Goal: Transaction & Acquisition: Purchase product/service

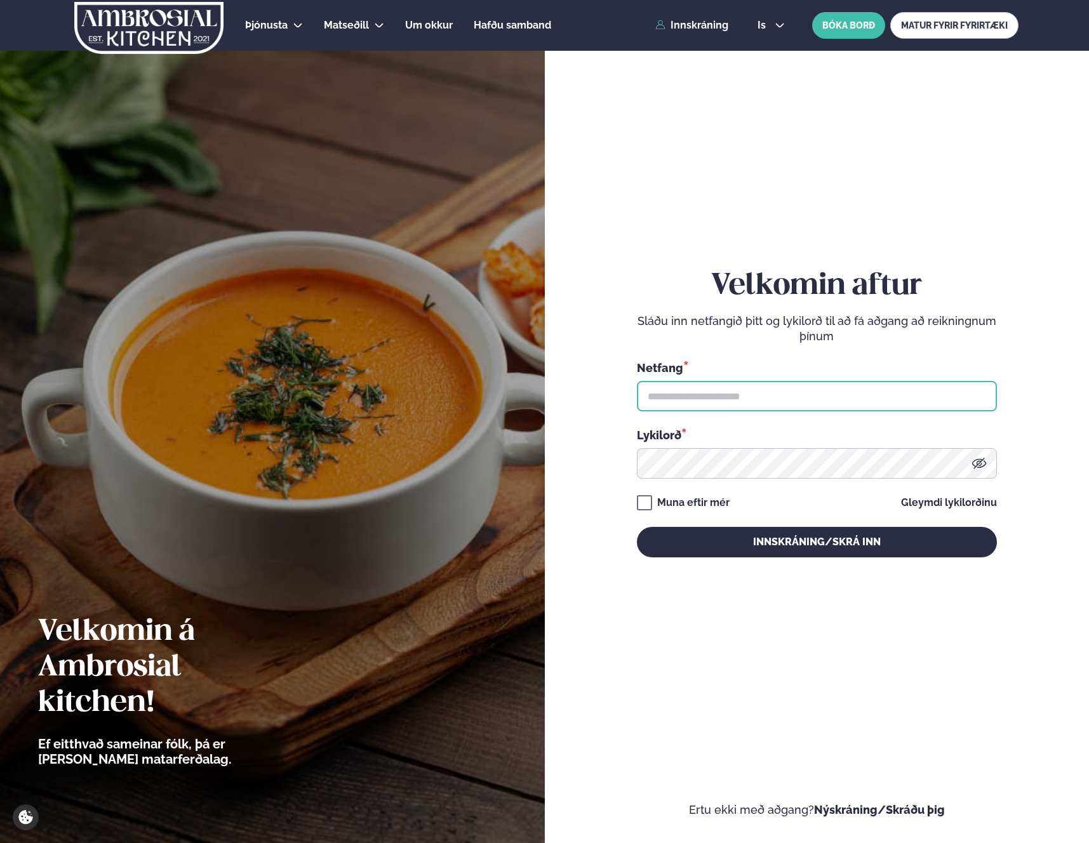
click at [810, 399] on input "text" at bounding box center [817, 396] width 360 height 30
type input "**********"
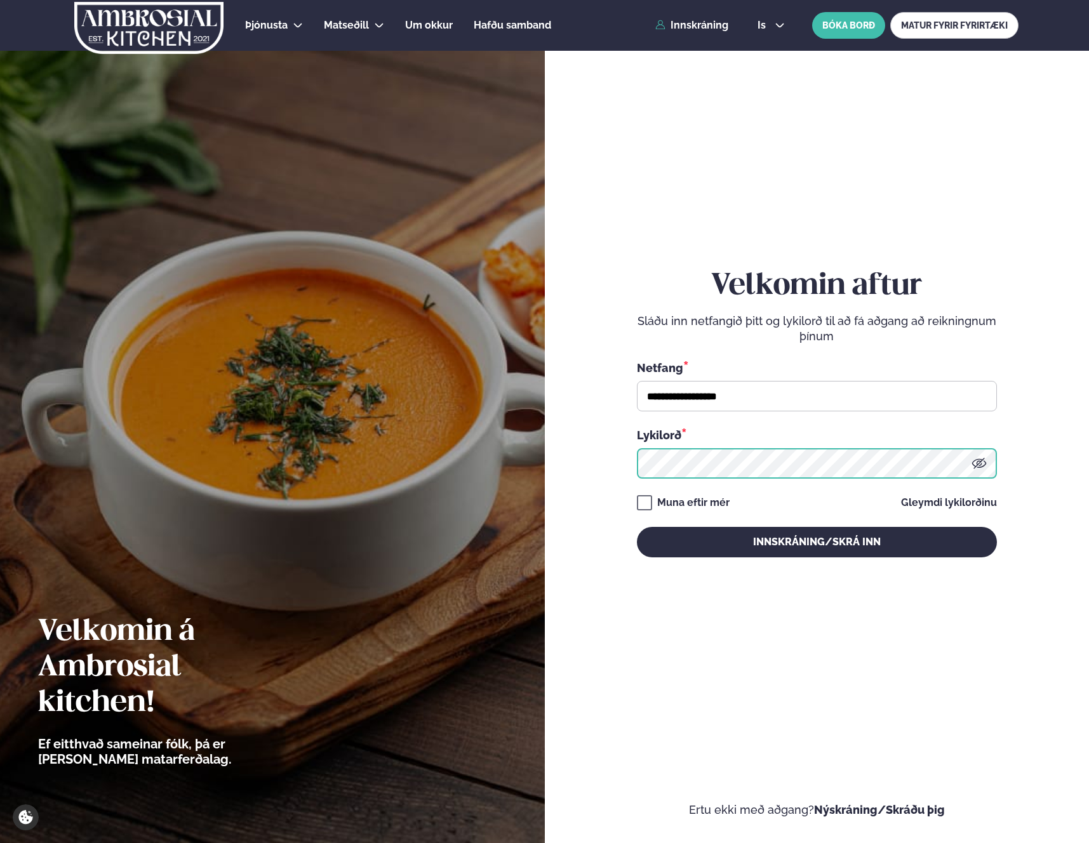
click at [637, 527] on button "Innskráning/Skrá inn" at bounding box center [817, 542] width 360 height 30
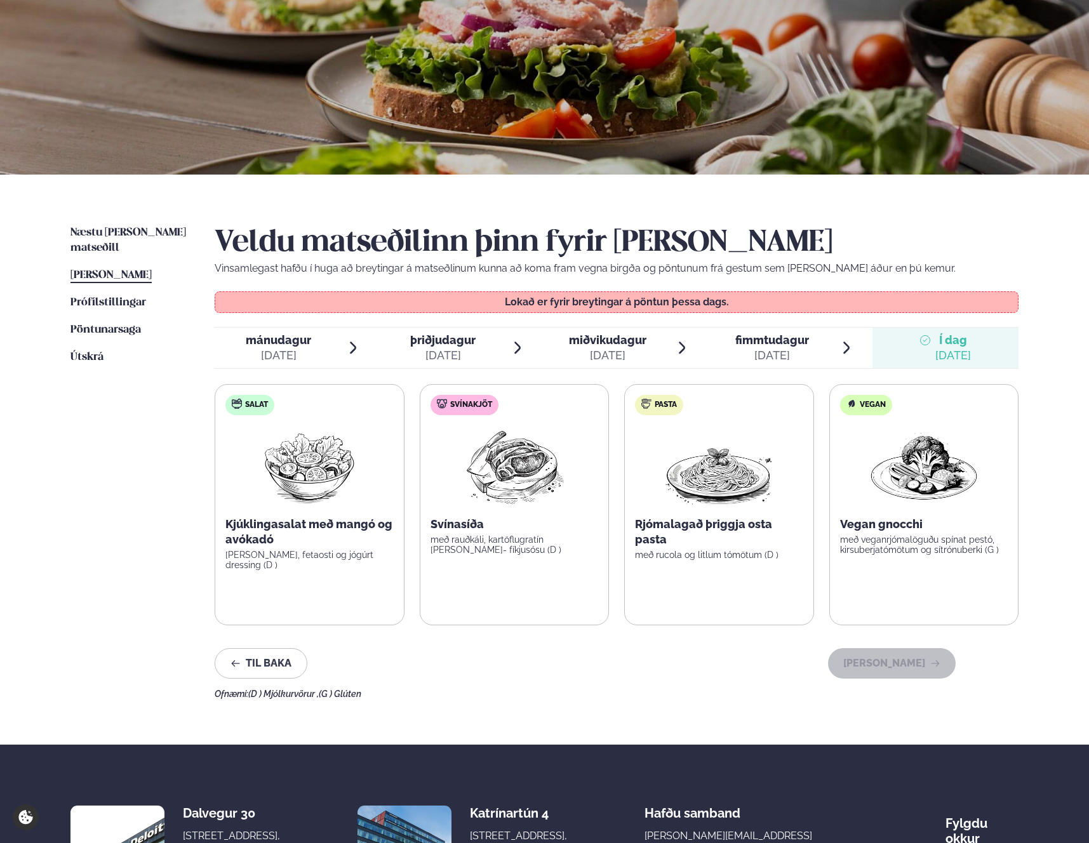
scroll to position [109, 0]
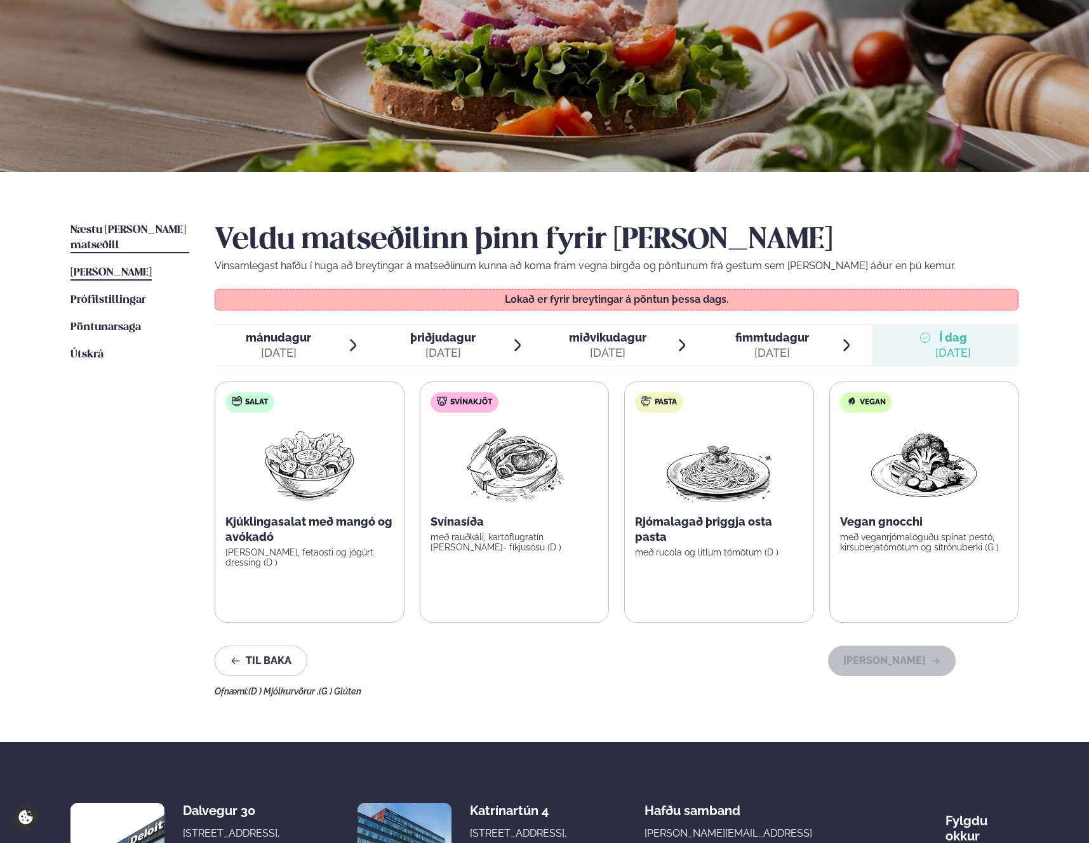
click at [134, 229] on span "Næstu [PERSON_NAME] matseðill" at bounding box center [128, 238] width 116 height 26
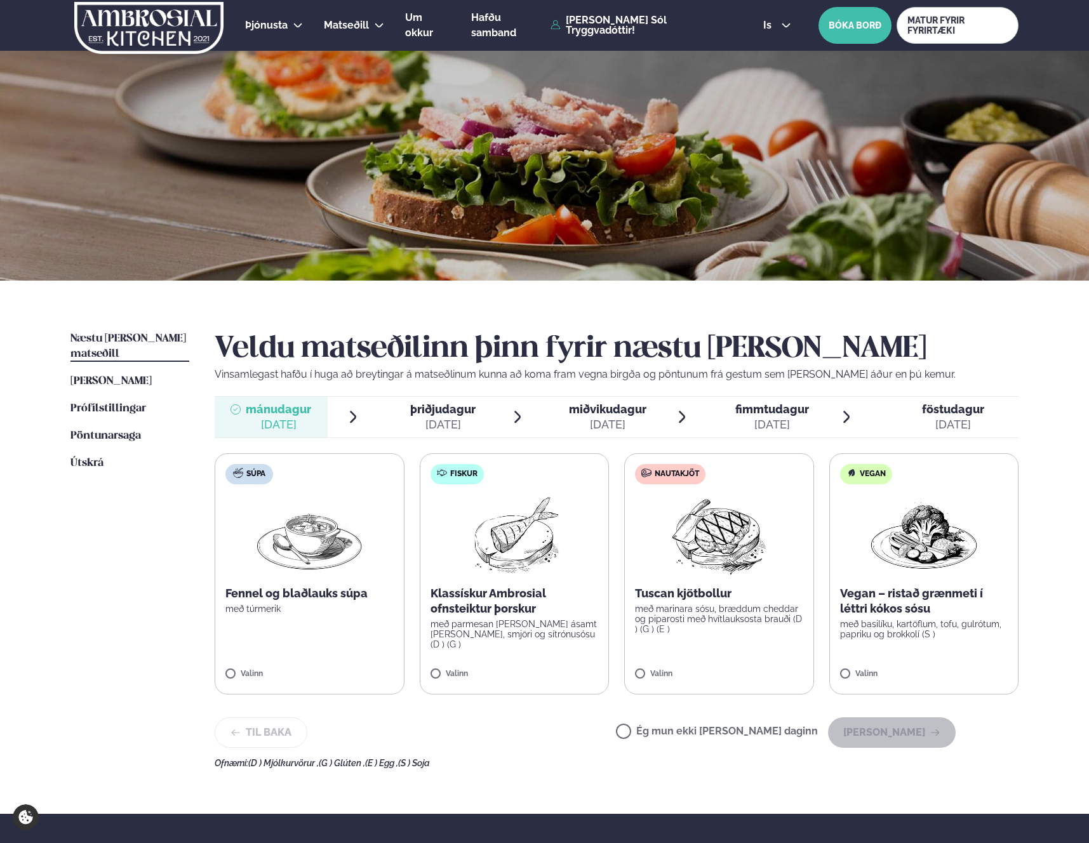
click at [412, 412] on span "þriðjudagur" at bounding box center [442, 409] width 65 height 13
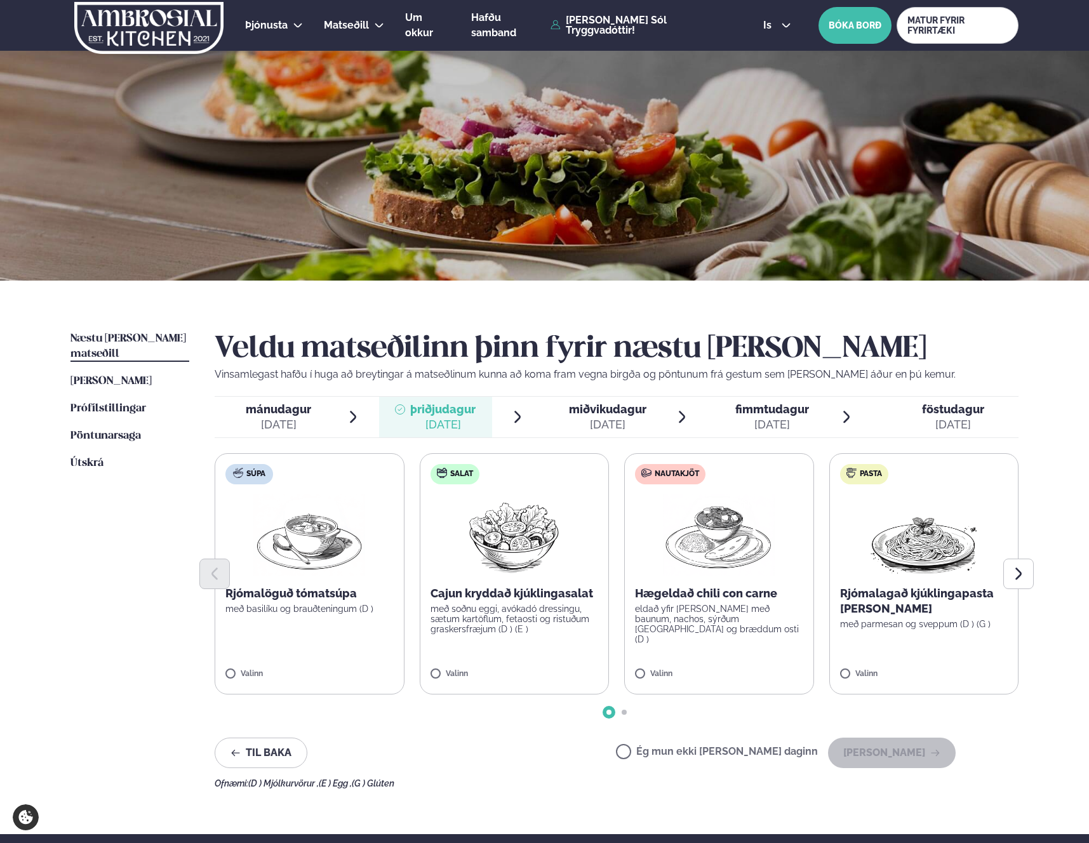
click at [588, 418] on div "[DATE]" at bounding box center [607, 424] width 77 height 15
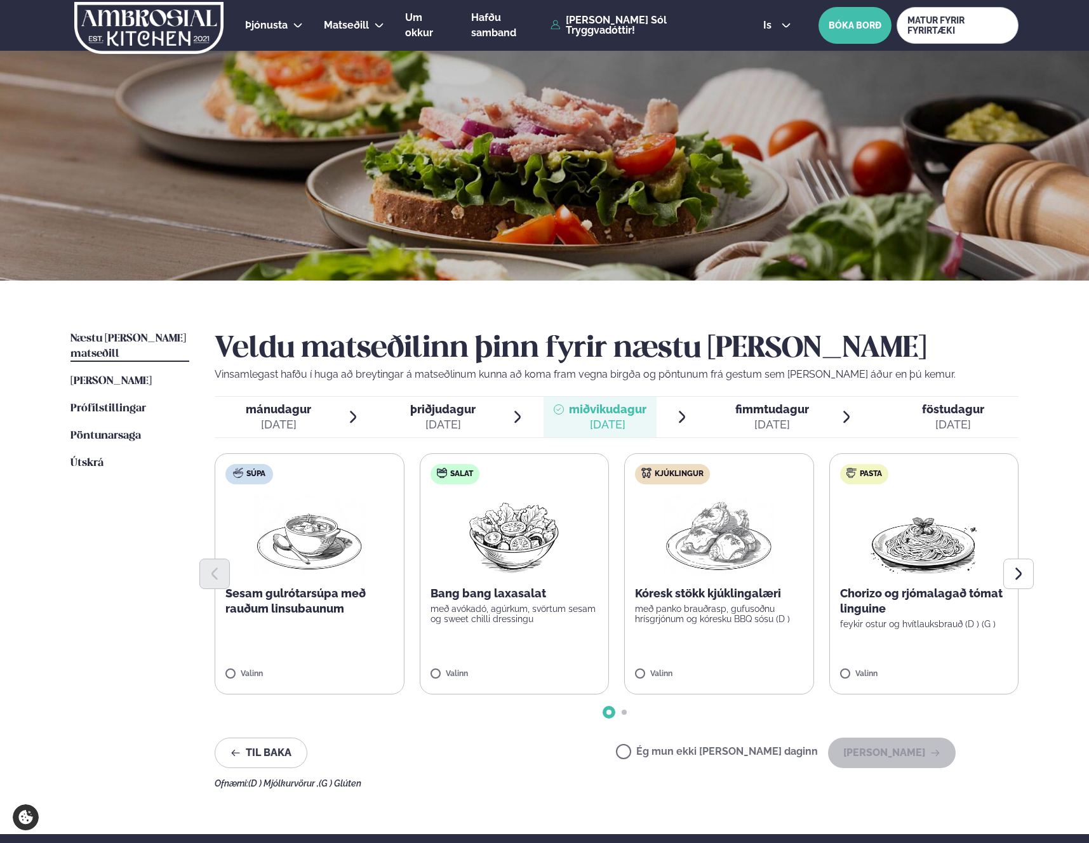
click at [721, 418] on div at bounding box center [725, 417] width 10 height 30
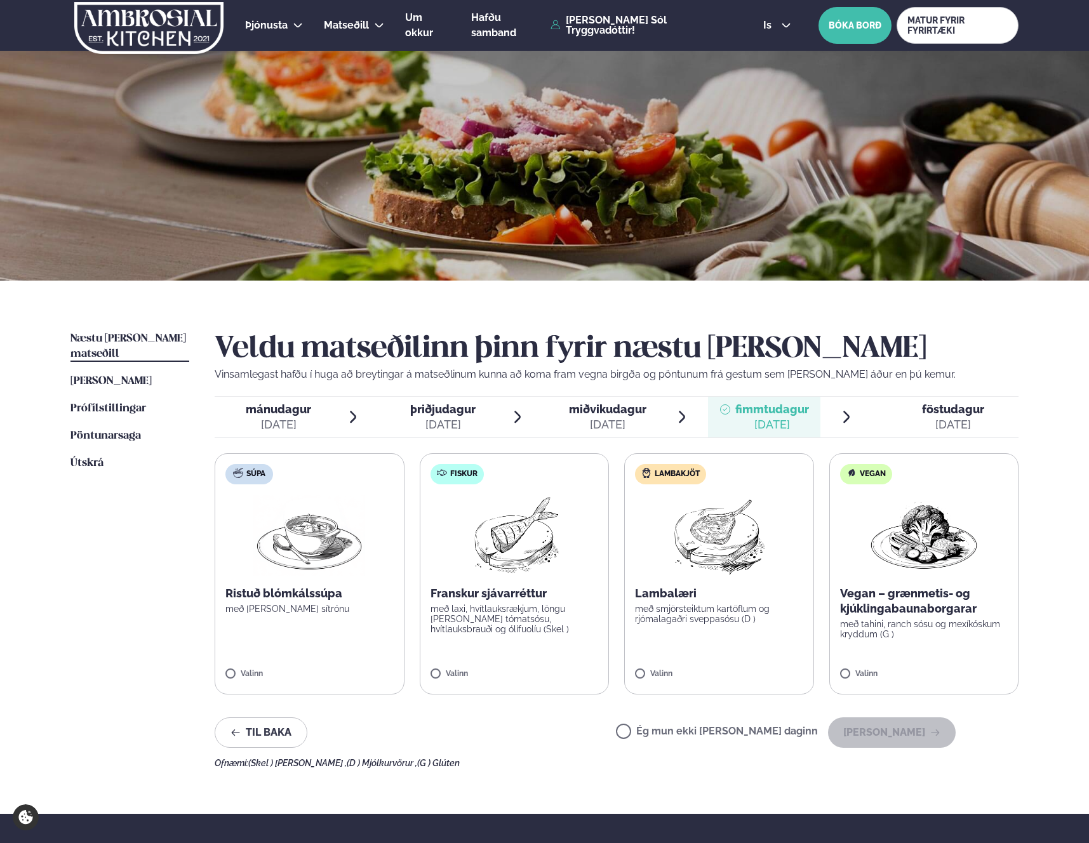
click at [913, 415] on div at bounding box center [912, 417] width 10 height 30
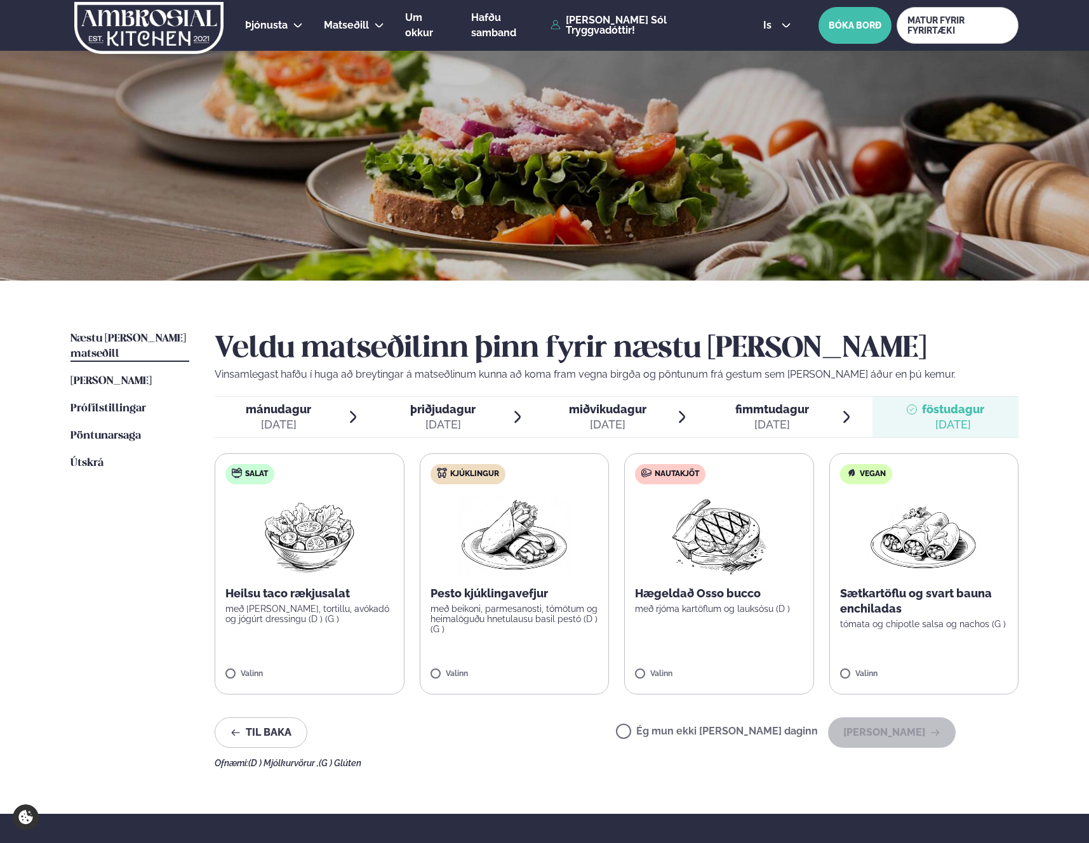
click at [279, 431] on div "[DATE]" at bounding box center [278, 424] width 65 height 15
